Goal: Transaction & Acquisition: Book appointment/travel/reservation

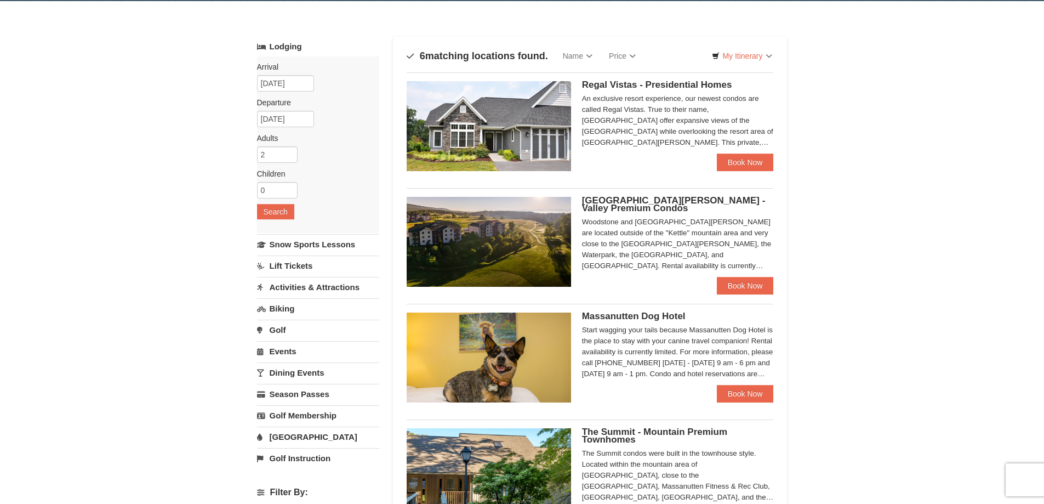
scroll to position [55, 0]
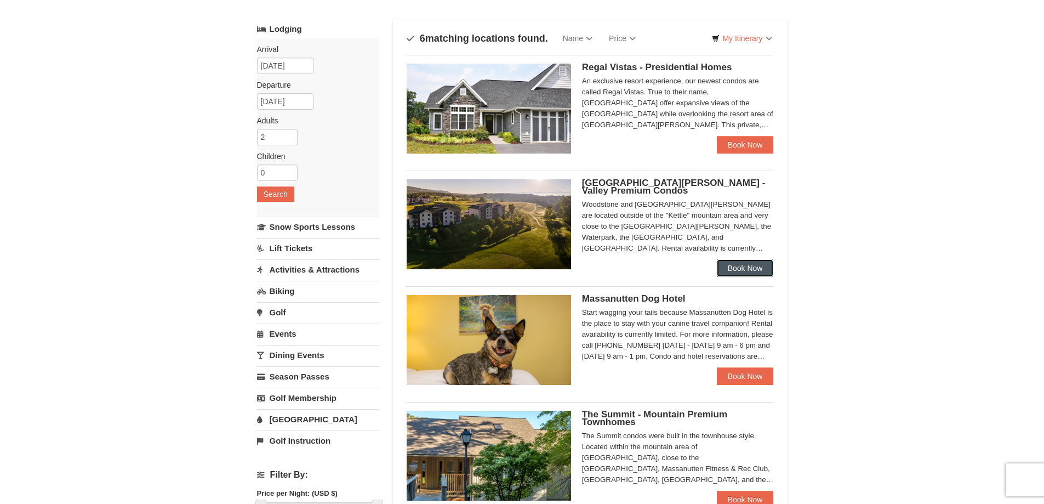
click at [745, 264] on link "Book Now" at bounding box center [745, 268] width 57 height 18
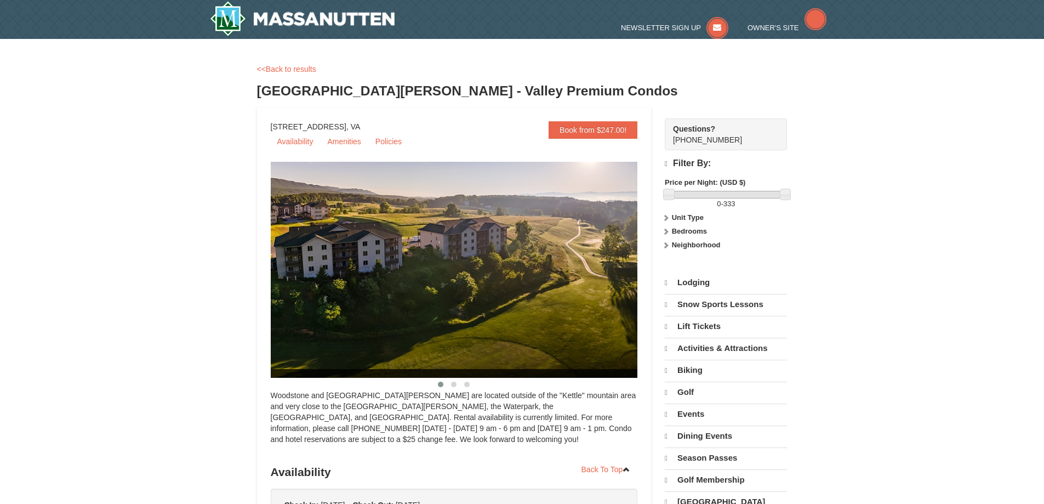
select select "10"
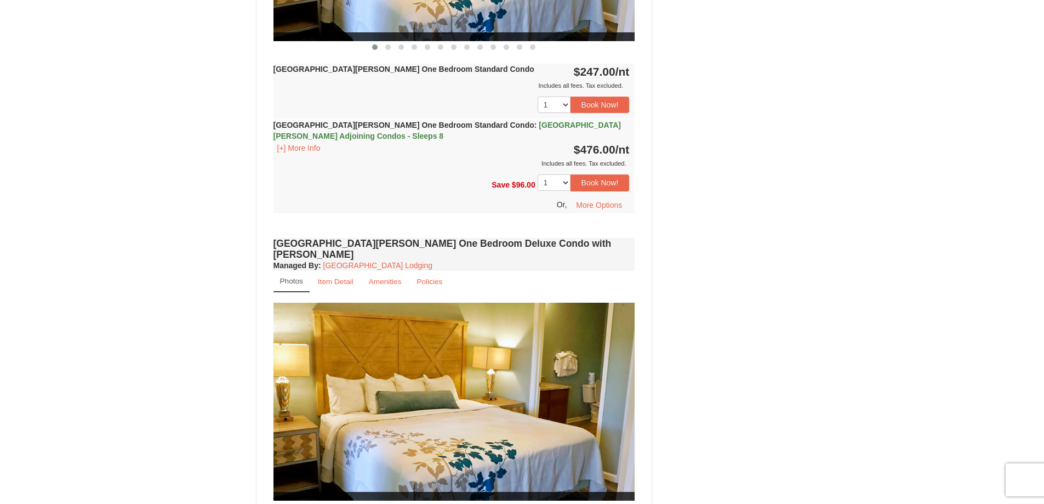
scroll to position [603, 0]
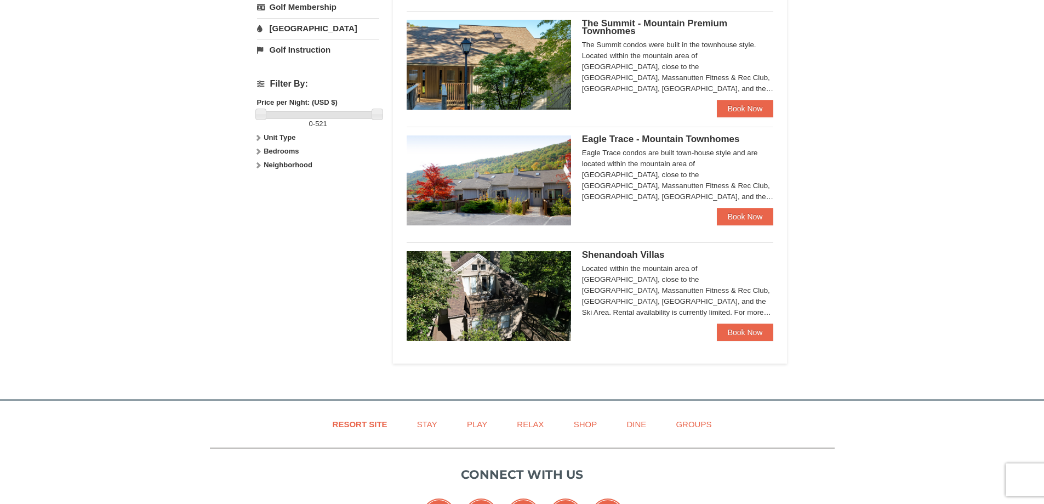
scroll to position [493, 0]
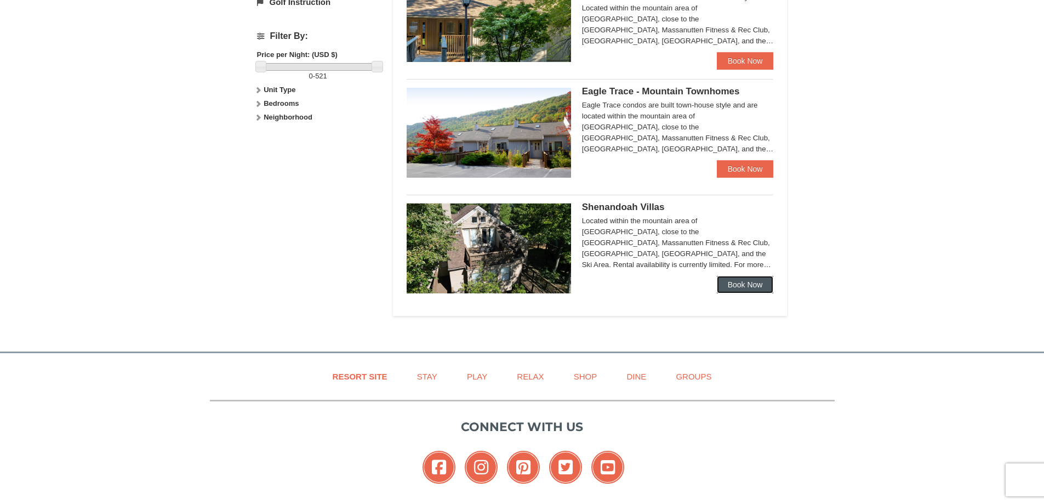
click at [748, 282] on link "Book Now" at bounding box center [745, 285] width 57 height 18
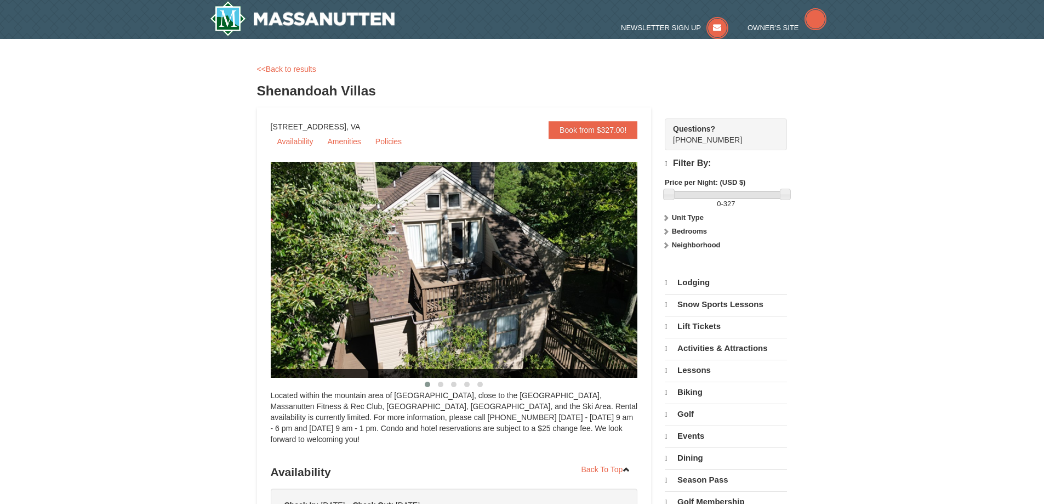
select select "10"
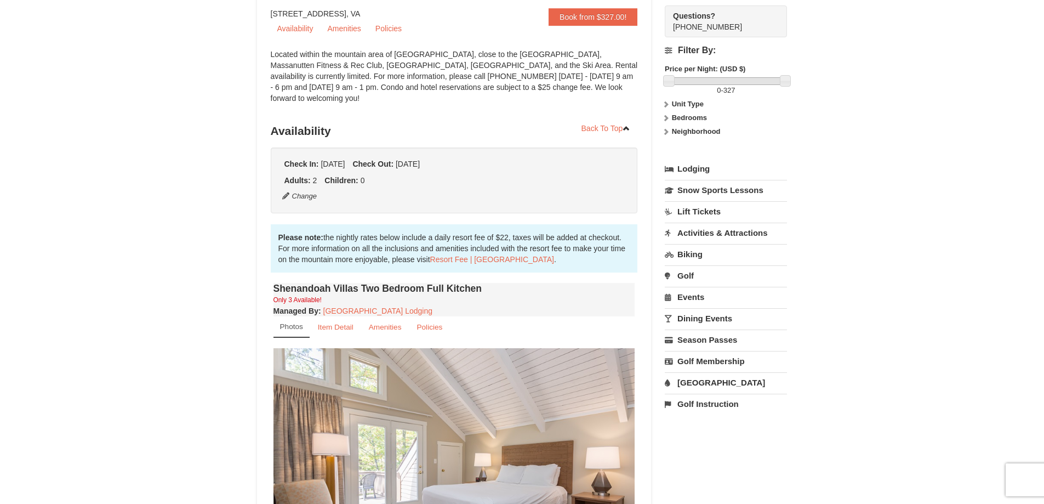
scroll to position [109, 0]
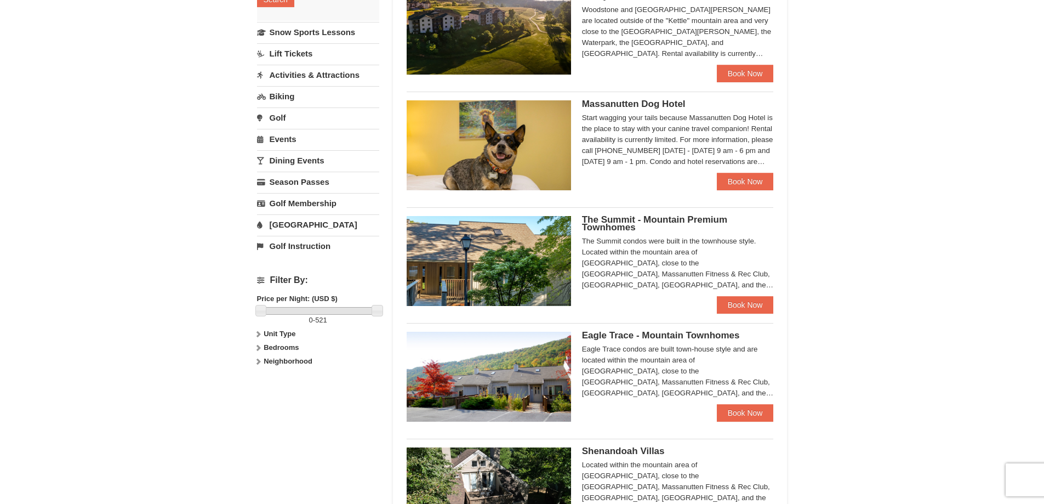
scroll to position [248, 0]
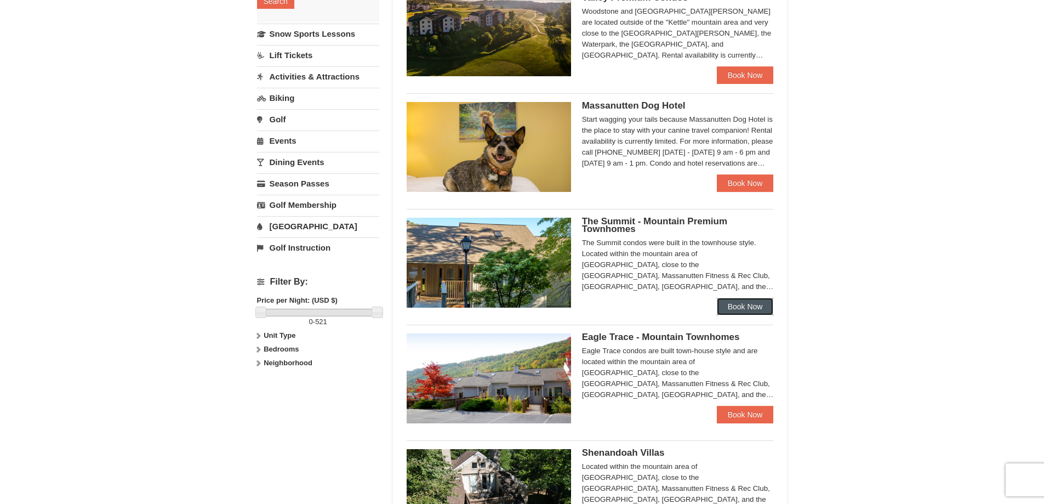
click at [758, 299] on link "Book Now" at bounding box center [745, 307] width 57 height 18
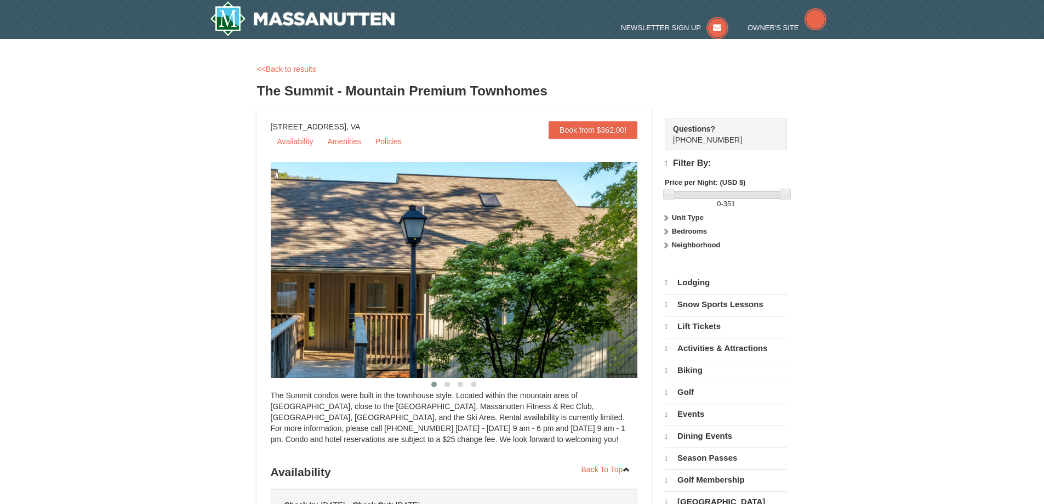
select select "10"
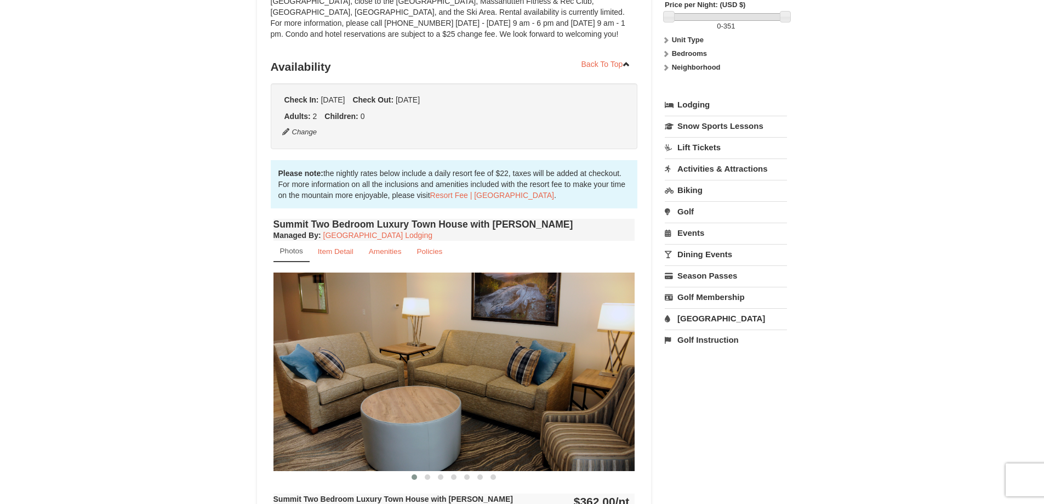
scroll to position [164, 0]
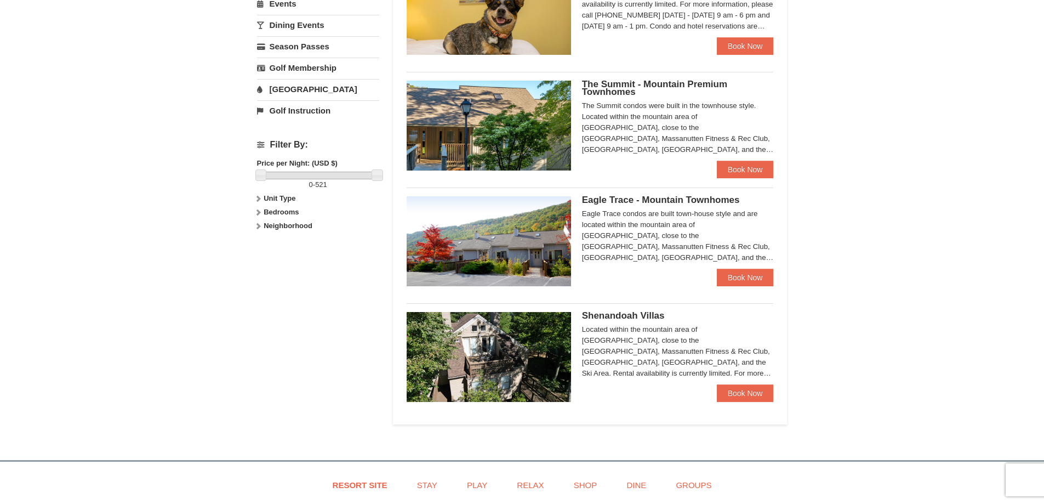
scroll to position [409, 0]
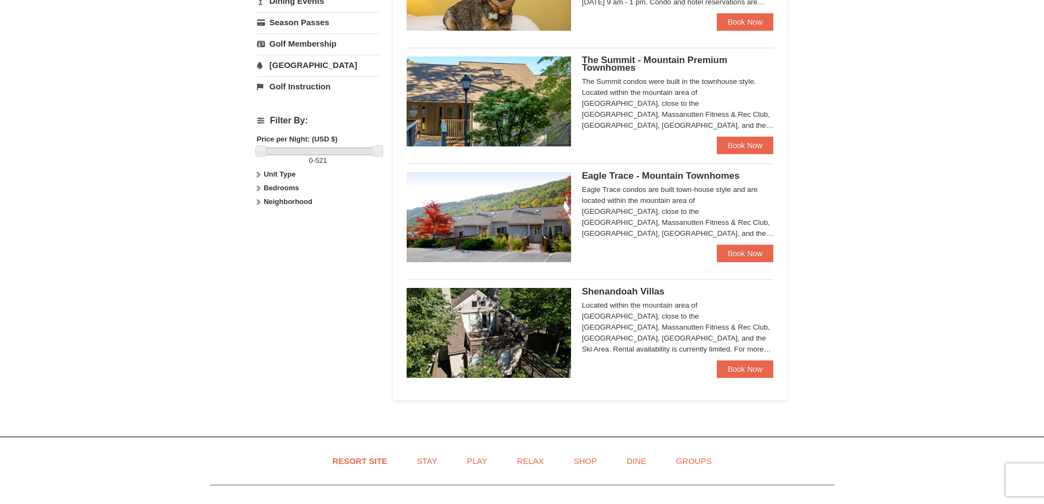
click at [621, 176] on span "Eagle Trace - Mountain Townhomes" at bounding box center [661, 175] width 158 height 10
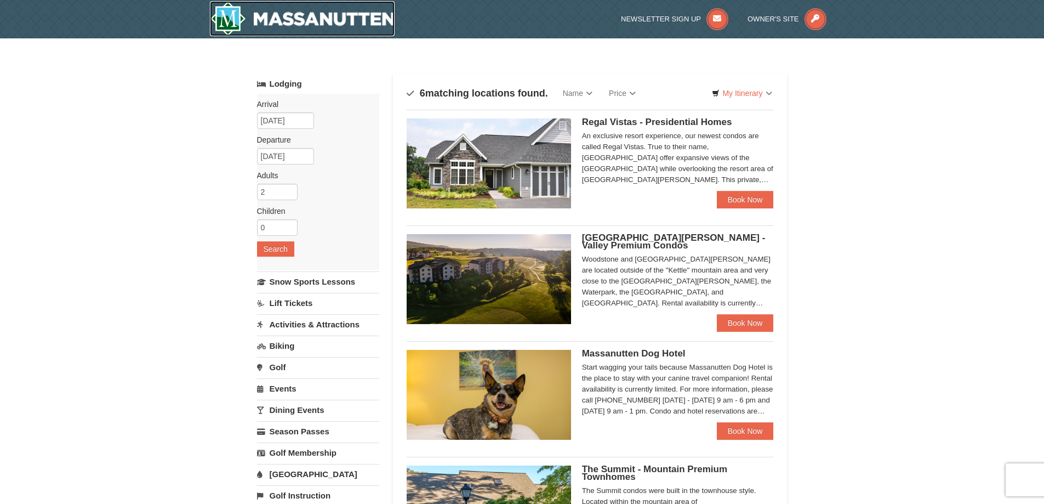
click at [332, 18] on img at bounding box center [302, 18] width 185 height 35
